Goal: Find specific page/section: Find specific page/section

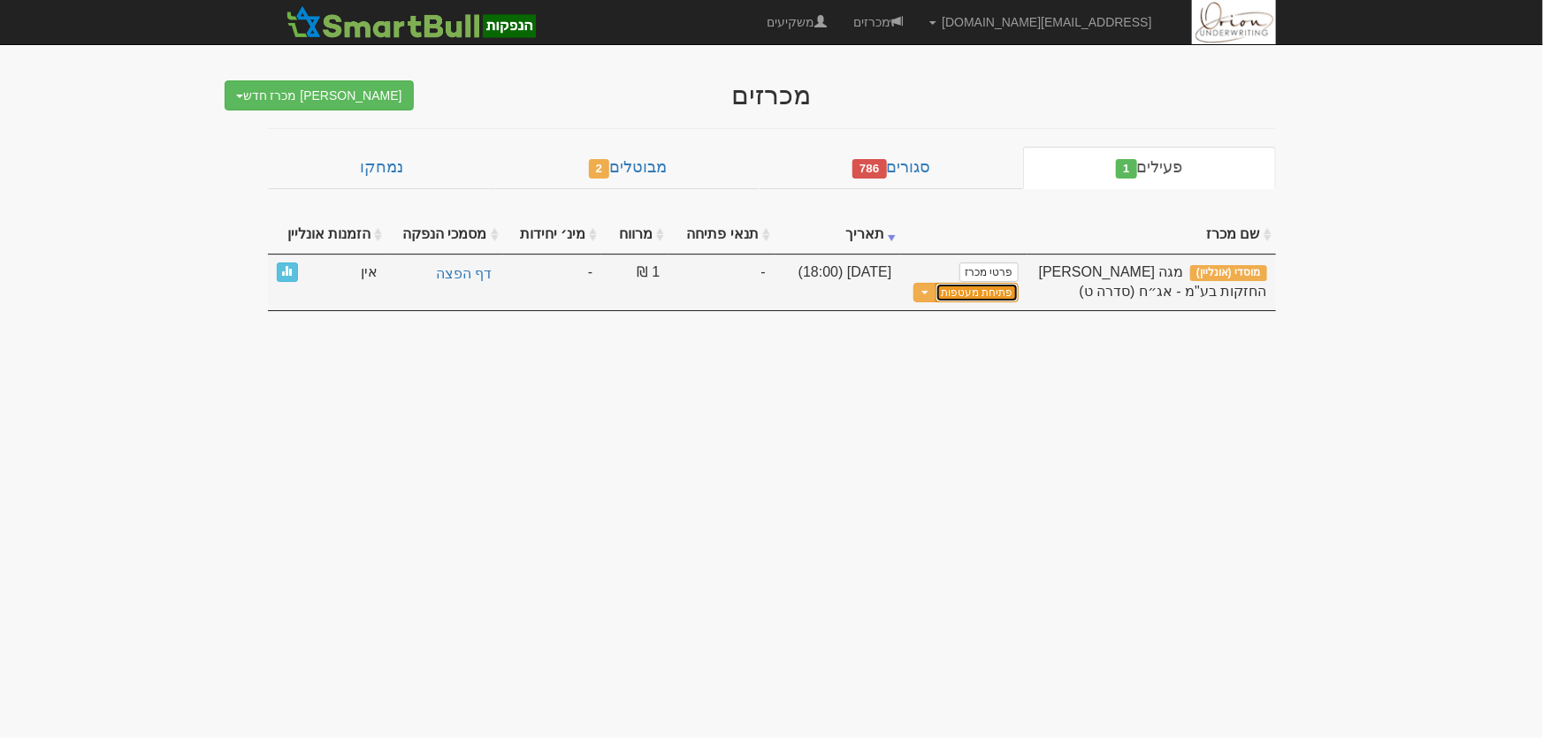
click at [1002, 289] on button "פתיחת מעטפות" at bounding box center [976, 293] width 82 height 20
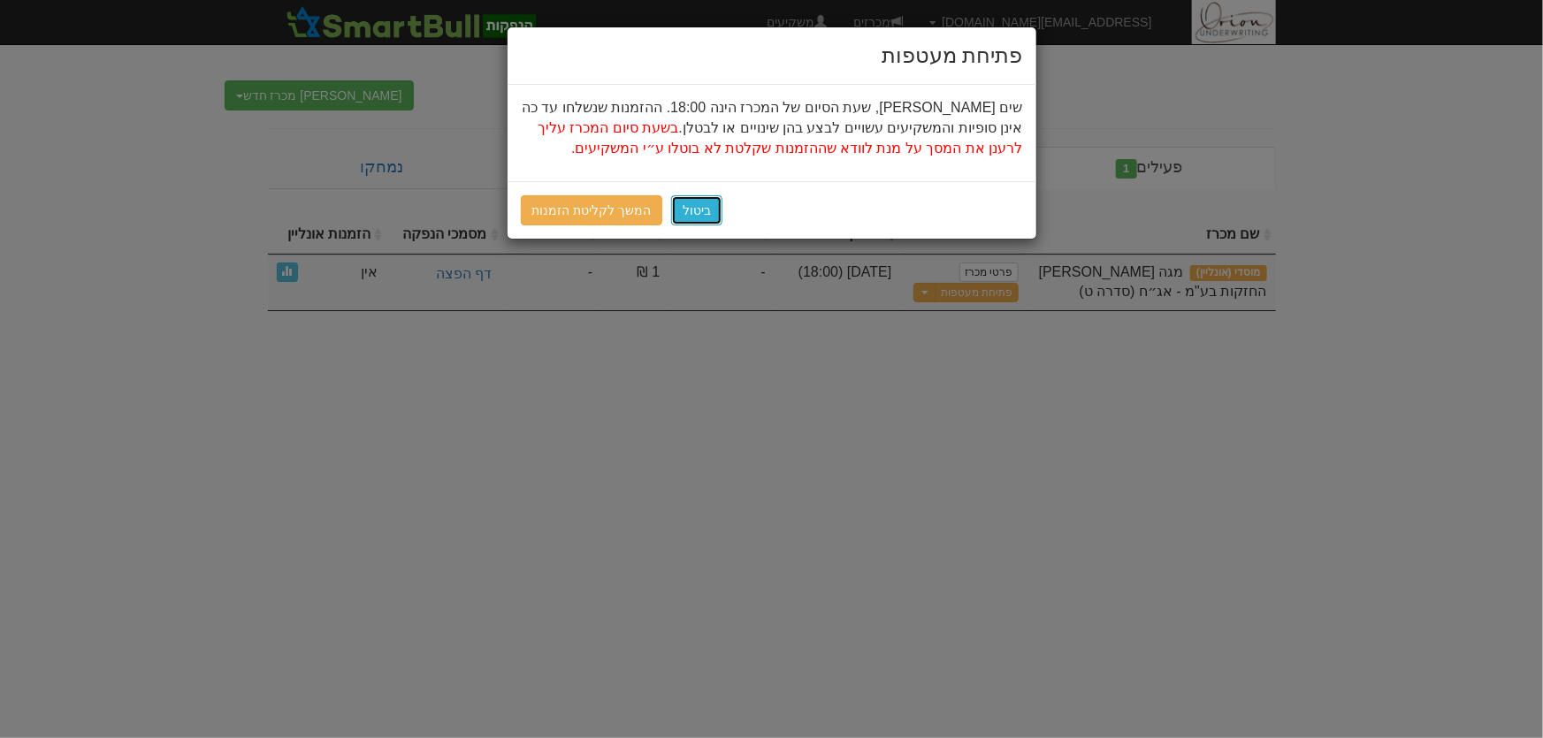
click at [687, 207] on button "ביטול" at bounding box center [696, 210] width 51 height 30
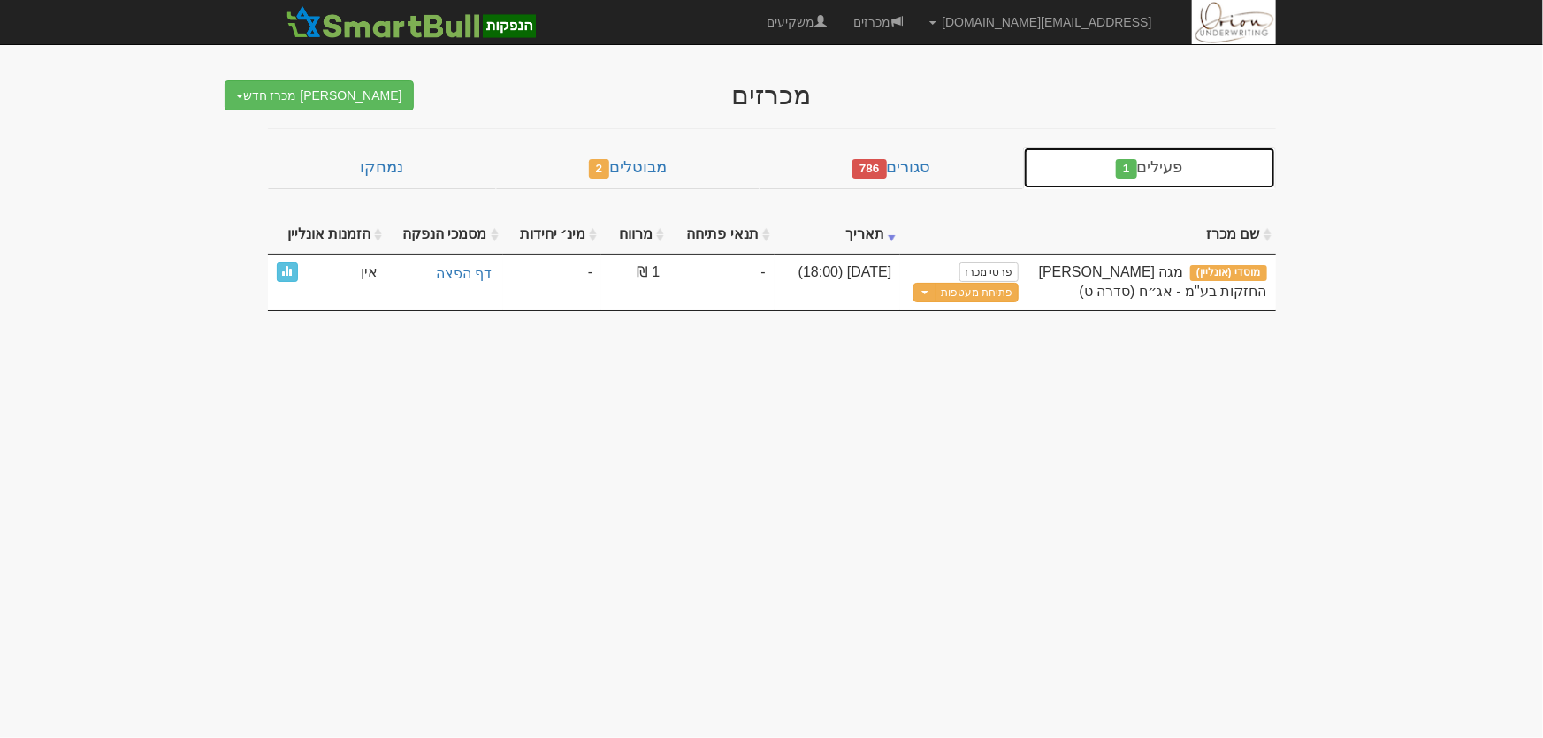
click at [1045, 172] on link "פעילים 1" at bounding box center [1149, 168] width 252 height 42
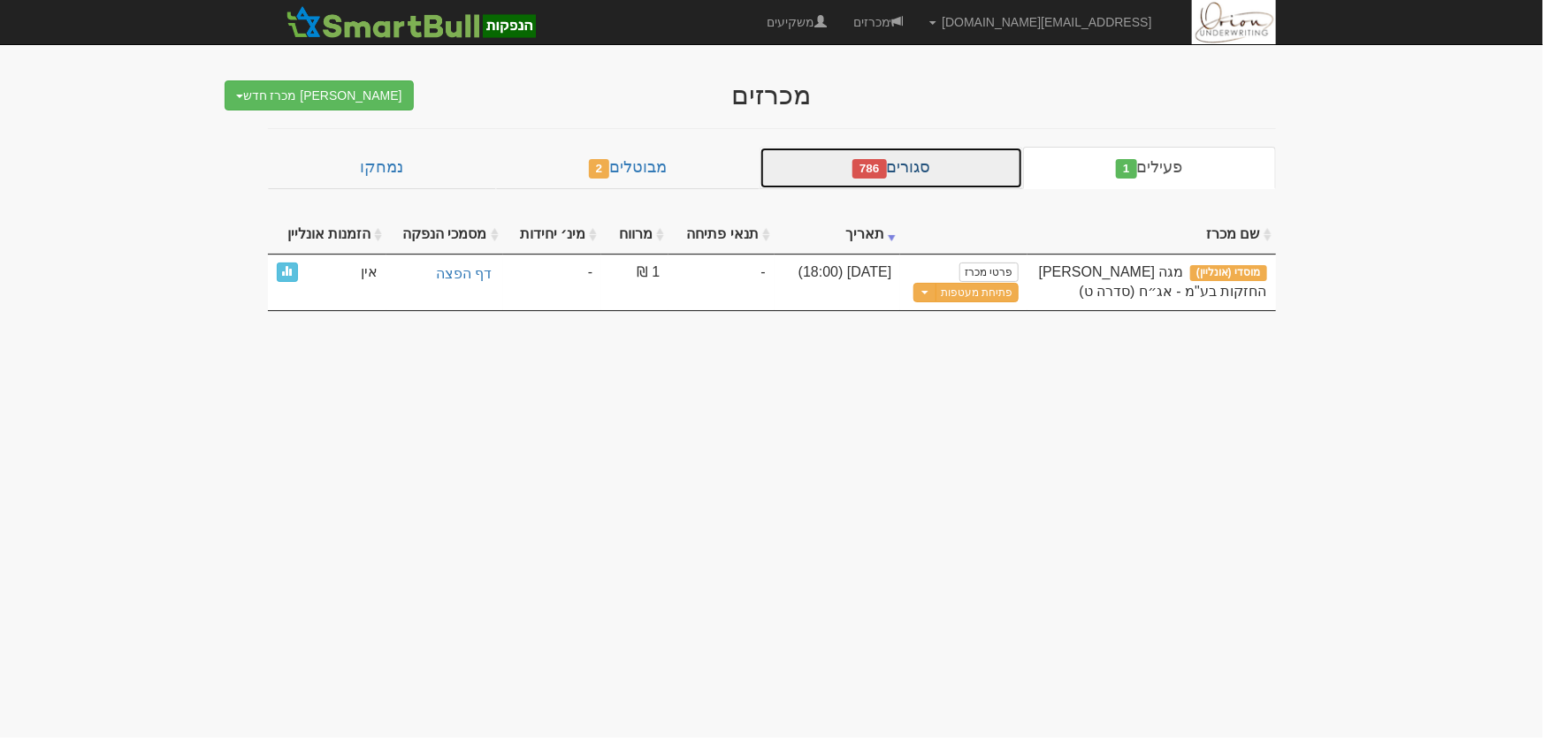
click at [965, 180] on link "סגורים 786" at bounding box center [890, 168] width 263 height 42
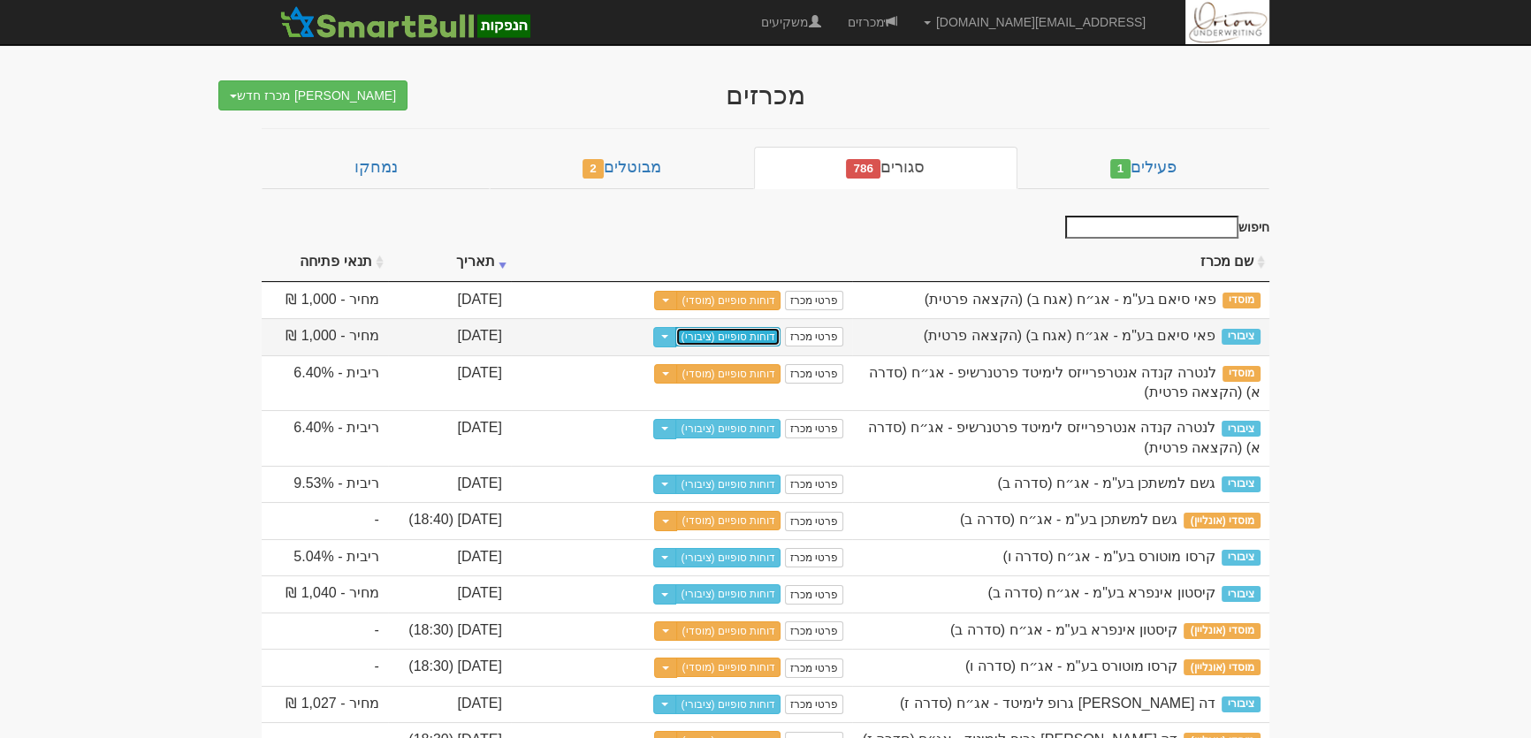
click at [781, 342] on link "דוחות סופיים (ציבורי)" at bounding box center [727, 336] width 105 height 19
